Goal: Information Seeking & Learning: Learn about a topic

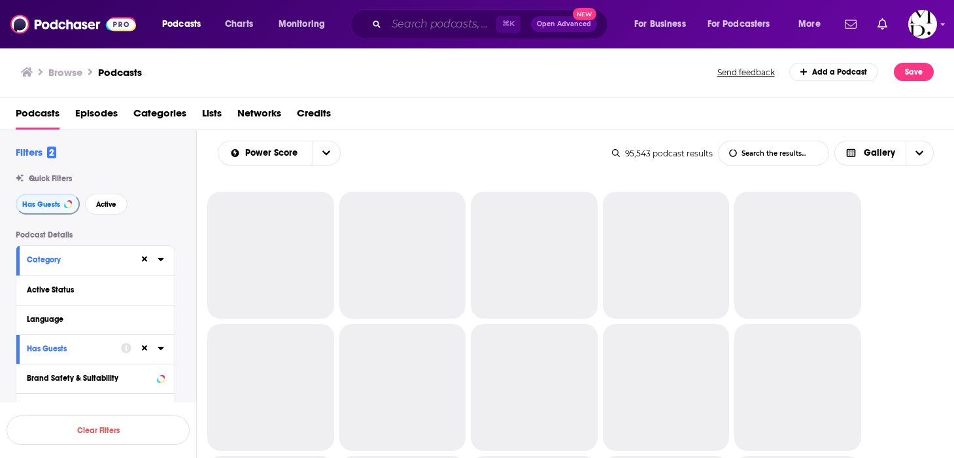
click at [468, 30] on input "Search podcasts, credits, & more..." at bounding box center [441, 24] width 110 height 21
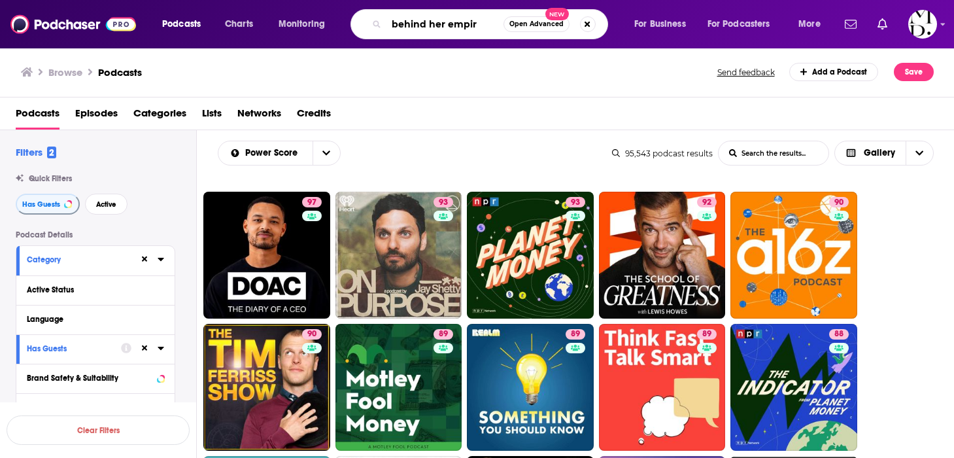
type input "behind her empire"
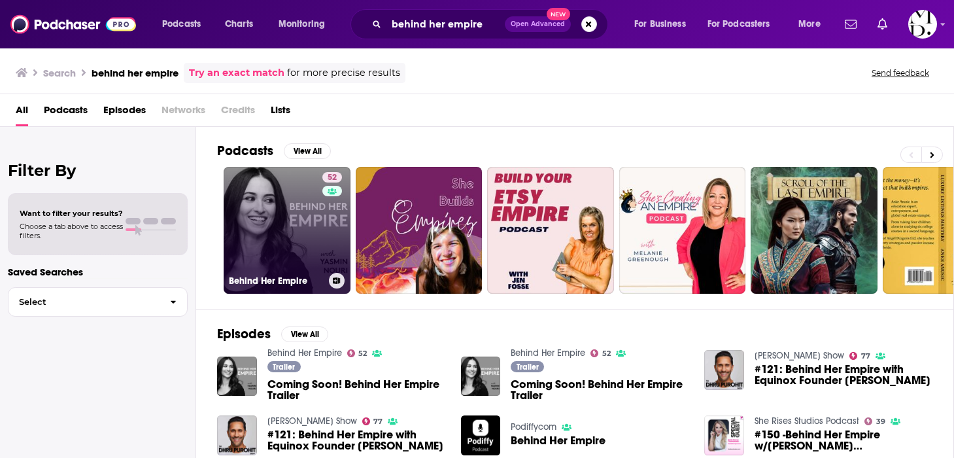
click at [301, 256] on link "52 Behind Her Empire" at bounding box center [287, 230] width 127 height 127
